Goal: Transaction & Acquisition: Book appointment/travel/reservation

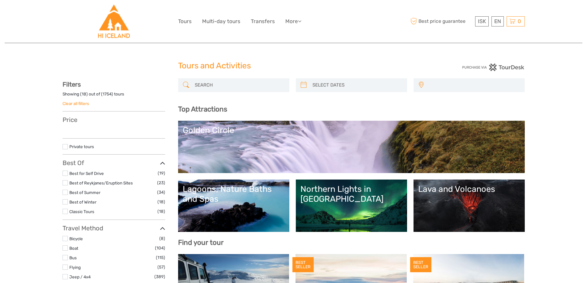
select select
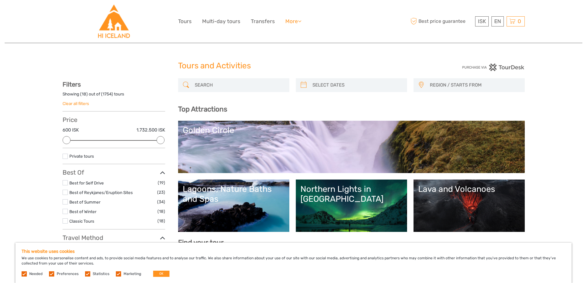
click at [300, 22] on icon at bounding box center [299, 20] width 3 height 5
click at [260, 22] on link "Transfers" at bounding box center [263, 21] width 24 height 9
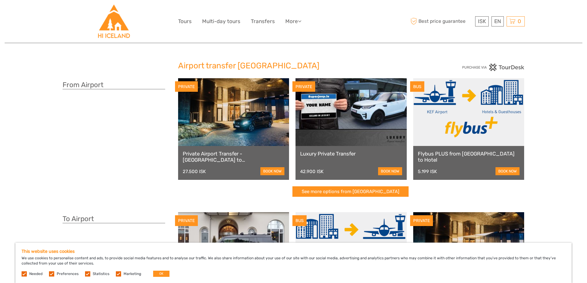
click at [449, 154] on link "Flybus PLUS from Keflavik Airport to Hotel" at bounding box center [469, 157] width 102 height 13
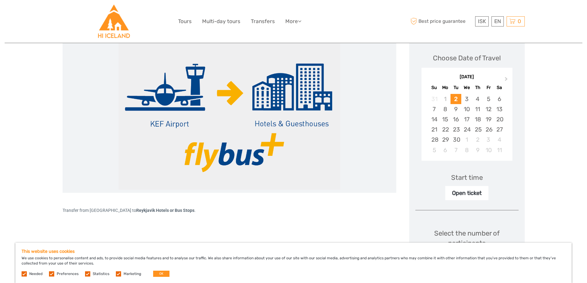
scroll to position [62, 0]
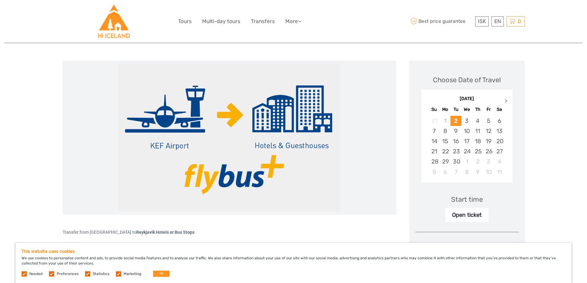
click at [504, 103] on button "Next Month" at bounding box center [507, 102] width 10 height 10
click at [504, 105] on button "Next Month" at bounding box center [507, 102] width 10 height 10
click at [504, 104] on button "Next Month" at bounding box center [507, 102] width 10 height 10
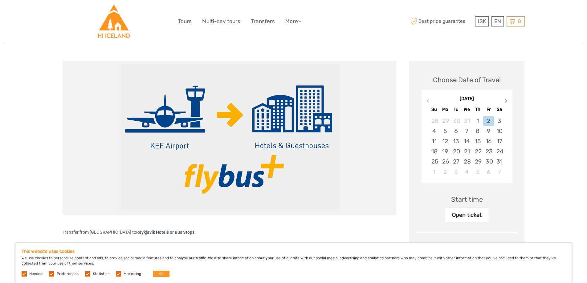
click at [504, 104] on button "Next Month" at bounding box center [507, 102] width 10 height 10
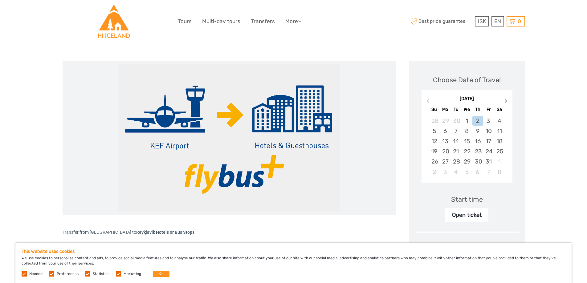
click at [504, 104] on button "Next Month" at bounding box center [507, 102] width 10 height 10
click at [437, 134] on div "2" at bounding box center [434, 131] width 11 height 10
click at [475, 202] on div "Start time" at bounding box center [467, 200] width 32 height 10
click at [465, 215] on div "Open ticket" at bounding box center [466, 215] width 43 height 14
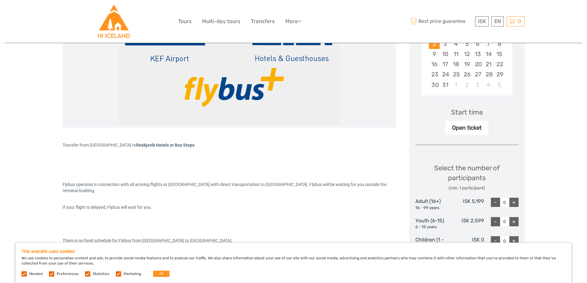
scroll to position [216, 0]
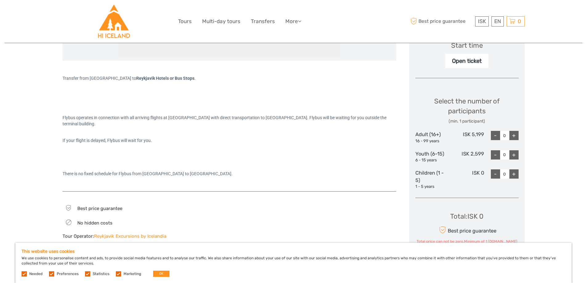
click at [514, 136] on div "+" at bounding box center [513, 135] width 9 height 9
type input "2"
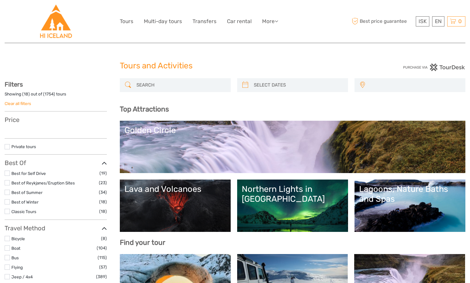
select select
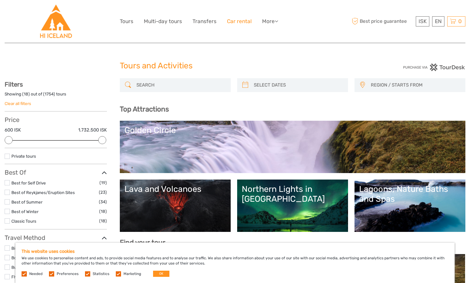
click at [243, 21] on link "Car rental" at bounding box center [239, 21] width 25 height 9
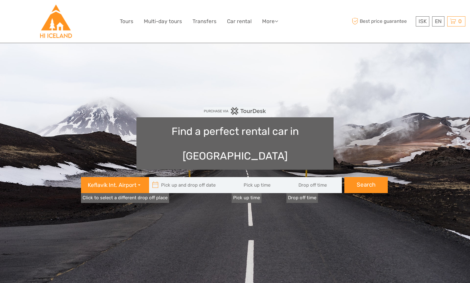
type input "08:00"
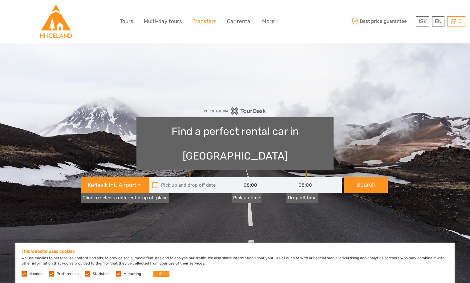
click at [210, 20] on link "Transfers" at bounding box center [204, 21] width 24 height 9
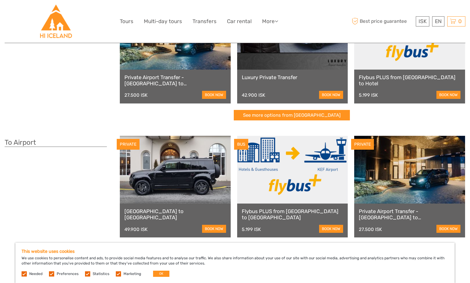
scroll to position [92, 0]
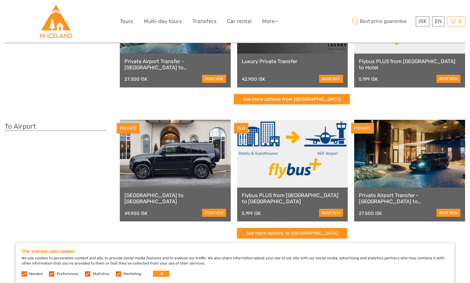
click at [303, 196] on link "Flybus PLUS from [GEOGRAPHIC_DATA] to [GEOGRAPHIC_DATA]" at bounding box center [293, 198] width 102 height 13
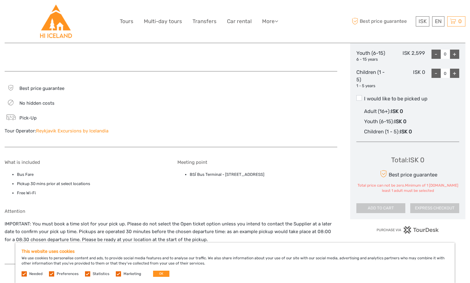
scroll to position [315, 0]
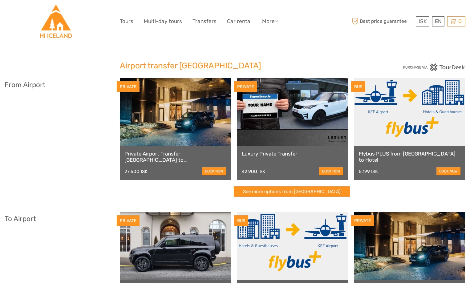
scroll to position [92, 0]
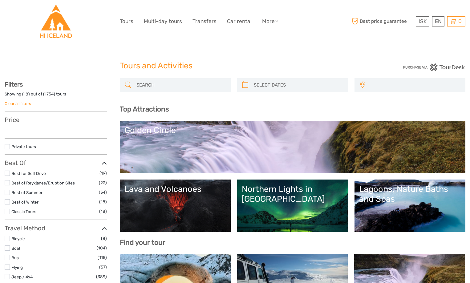
select select
